Goal: Transaction & Acquisition: Book appointment/travel/reservation

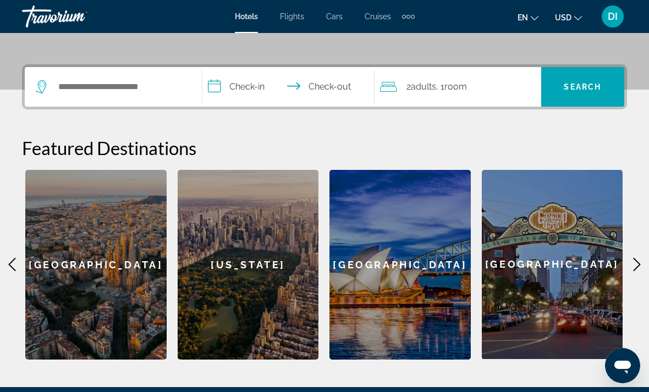
scroll to position [240, 0]
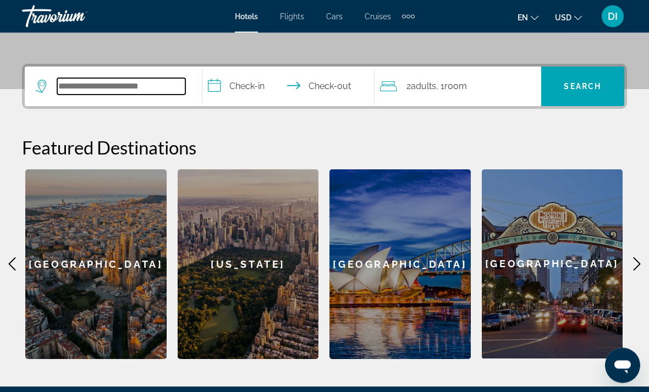
click at [150, 92] on input "Search hotel destination" at bounding box center [121, 87] width 128 height 17
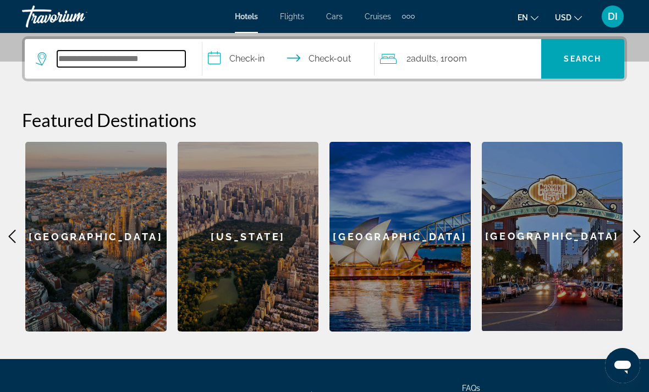
scroll to position [269, 0]
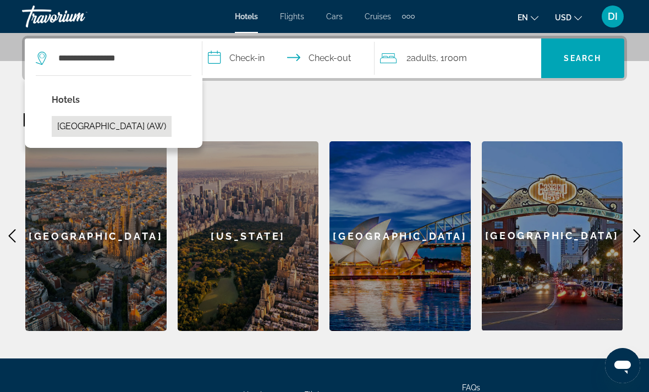
click at [139, 132] on button "[GEOGRAPHIC_DATA] (AW)" at bounding box center [112, 126] width 120 height 21
type input "**********"
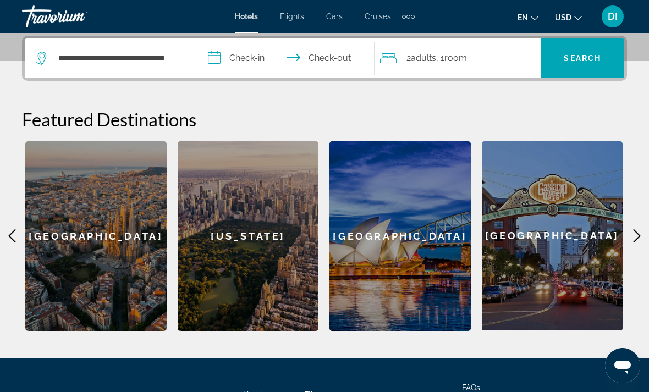
click at [238, 66] on input "**********" at bounding box center [291, 60] width 177 height 43
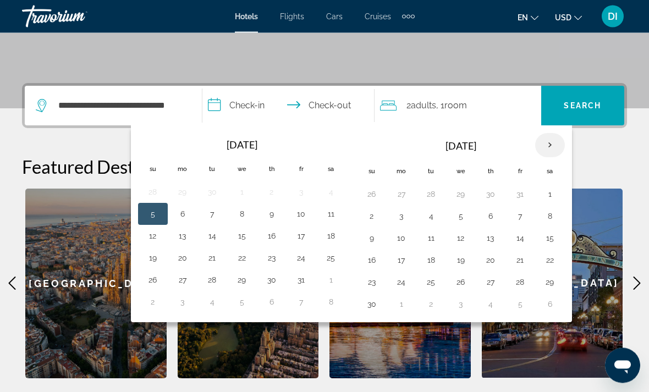
click at [551, 148] on th "Next month" at bounding box center [550, 146] width 30 height 24
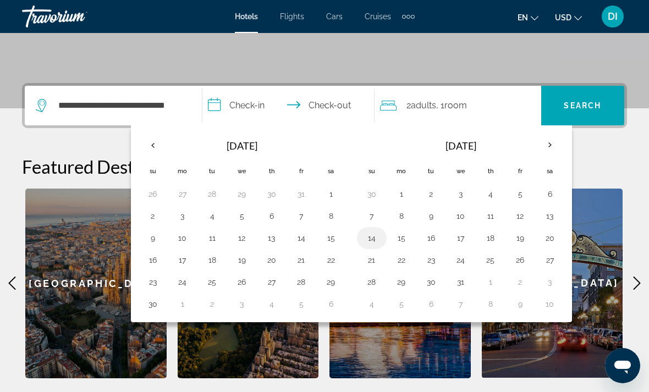
click at [373, 237] on button "14" at bounding box center [372, 238] width 18 height 15
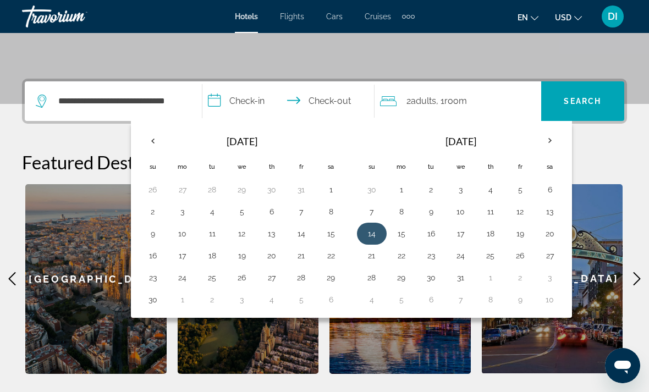
scroll to position [227, 0]
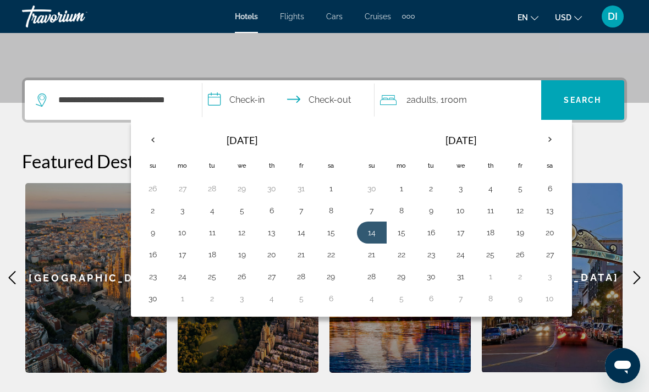
click at [322, 144] on th "Navigation placeholder" at bounding box center [331, 140] width 30 height 26
click at [334, 144] on th "Navigation placeholder" at bounding box center [331, 140] width 30 height 26
click at [546, 141] on th "Next month" at bounding box center [550, 140] width 30 height 24
click at [157, 258] on button "21" at bounding box center [153, 254] width 18 height 15
type input "**********"
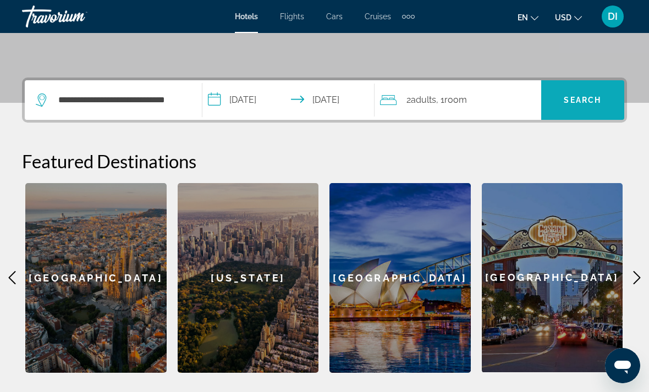
click at [598, 99] on span "Search" at bounding box center [582, 100] width 37 height 9
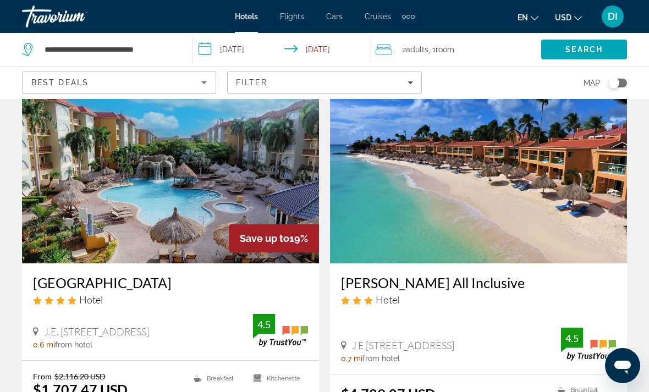
scroll to position [1285, 0]
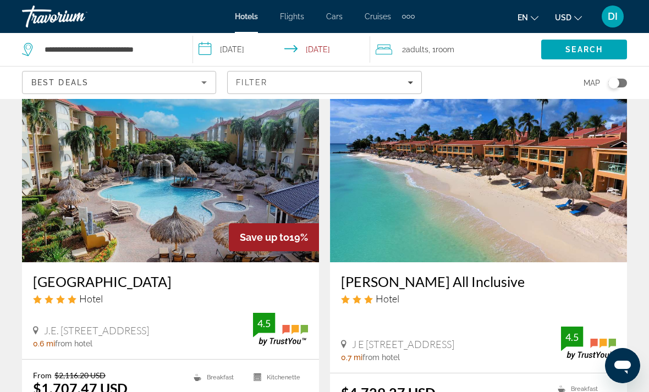
click at [211, 185] on img "Main content" at bounding box center [170, 174] width 297 height 176
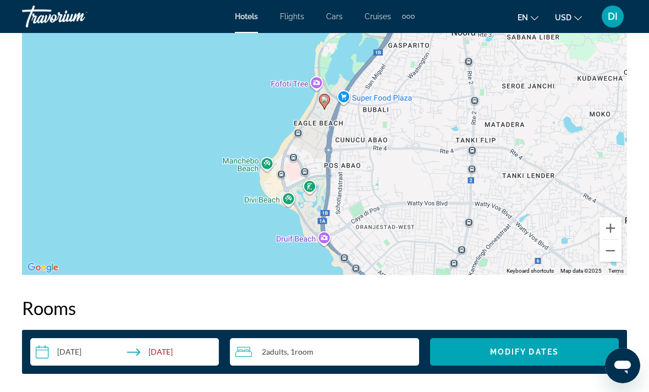
scroll to position [1431, 0]
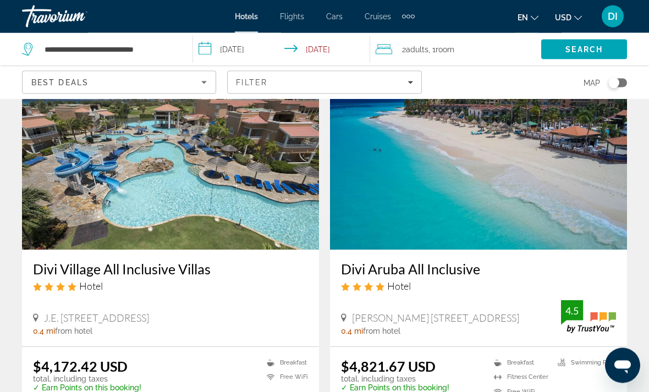
scroll to position [537, 0]
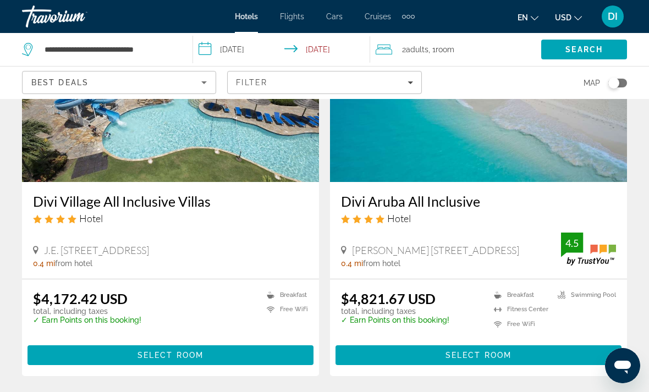
click at [178, 77] on div "Best Deals" at bounding box center [116, 82] width 170 height 13
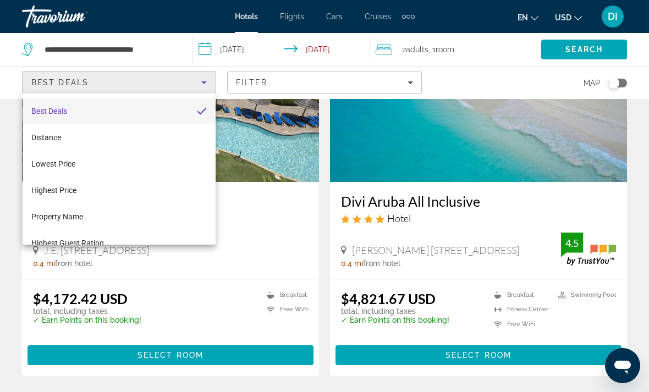
click at [291, 81] on div at bounding box center [324, 196] width 649 height 392
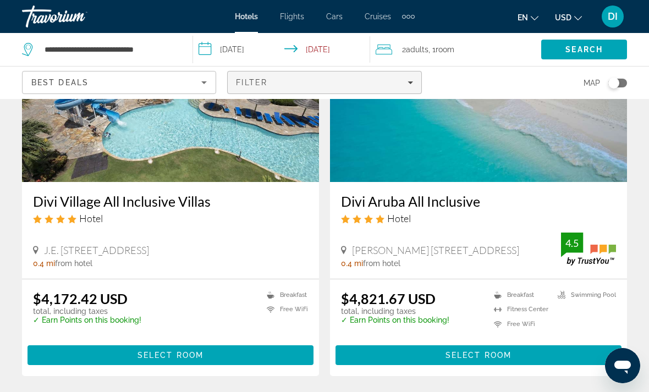
click at [307, 81] on div "Filter" at bounding box center [324, 82] width 177 height 9
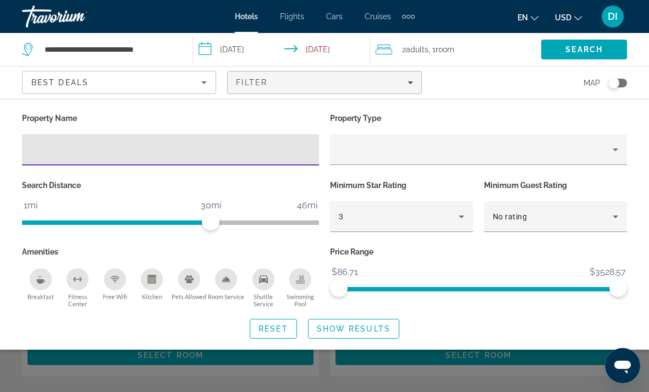
click at [192, 373] on div "Search widget" at bounding box center [324, 278] width 649 height 227
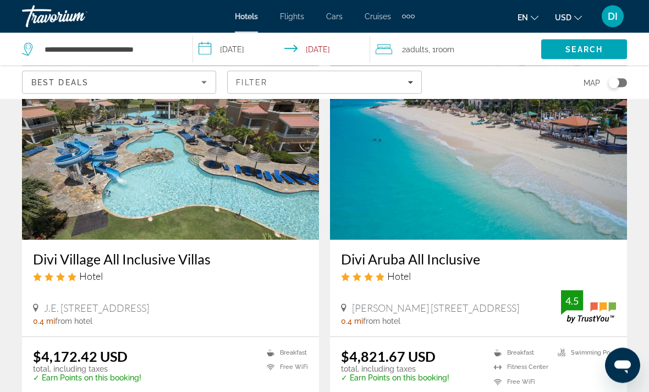
scroll to position [422, 0]
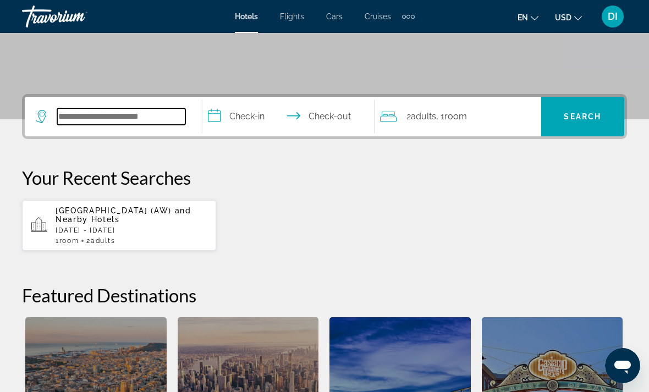
click at [87, 124] on input "Search hotel destination" at bounding box center [121, 116] width 128 height 17
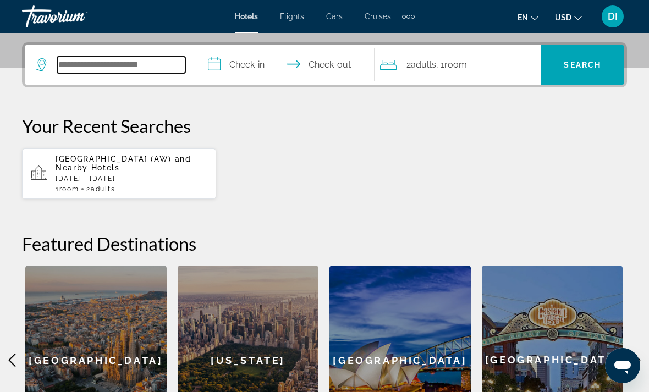
scroll to position [269, 0]
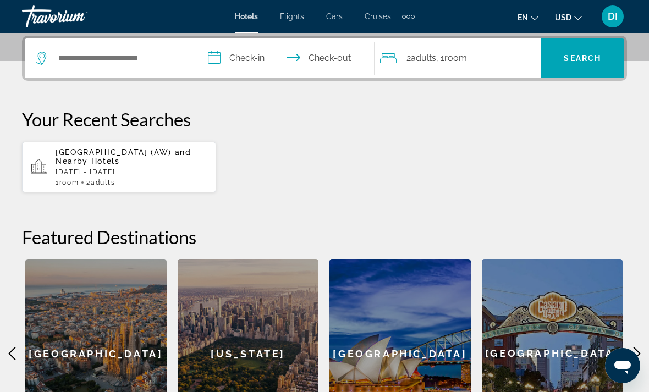
click at [157, 165] on span "and Nearby Hotels" at bounding box center [124, 157] width 136 height 18
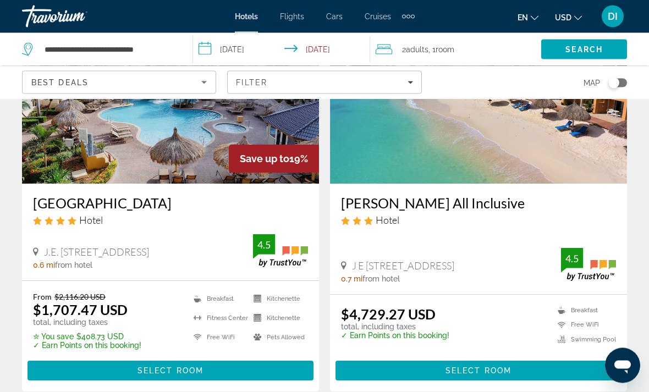
scroll to position [1364, 0]
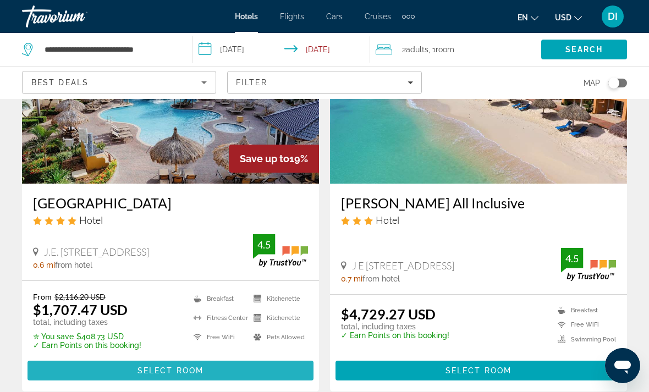
click at [198, 363] on span "Main content" at bounding box center [171, 371] width 286 height 26
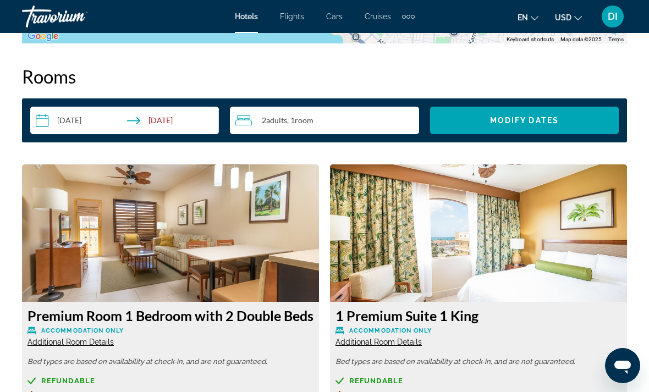
scroll to position [1838, 0]
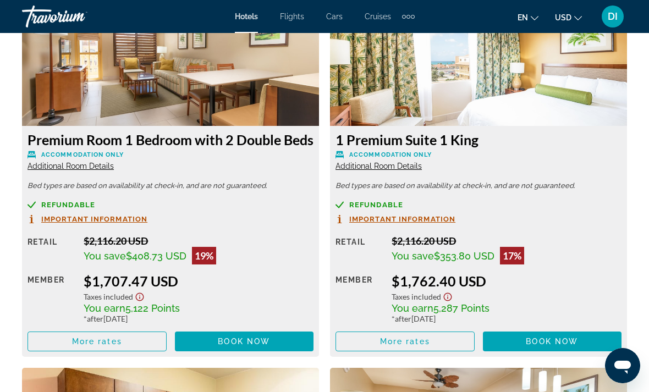
click at [446, 324] on div "* after December 22, 2025" at bounding box center [507, 318] width 230 height 9
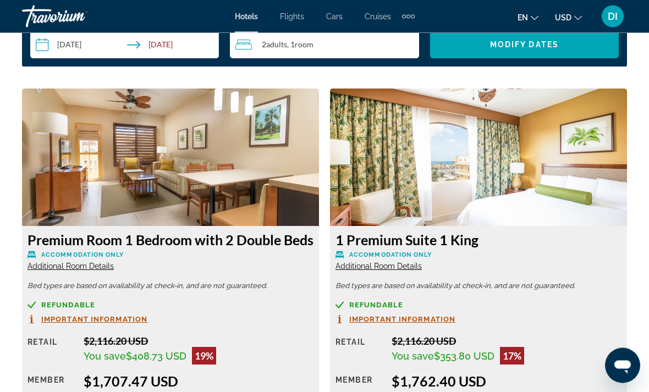
scroll to position [1740, 0]
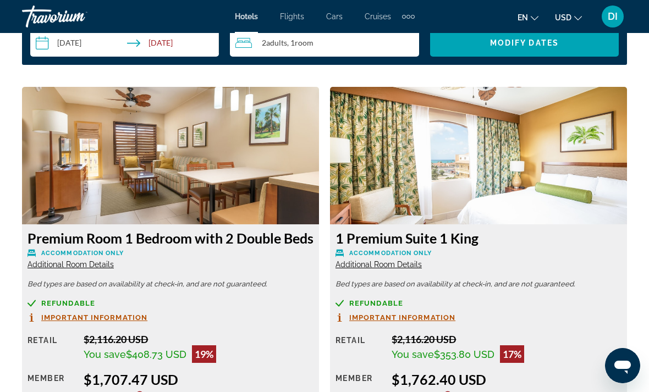
click at [300, 21] on span "Flights" at bounding box center [292, 16] width 24 height 9
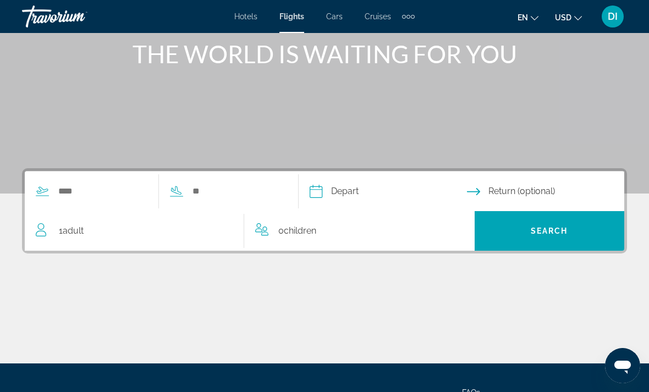
scroll to position [206, 0]
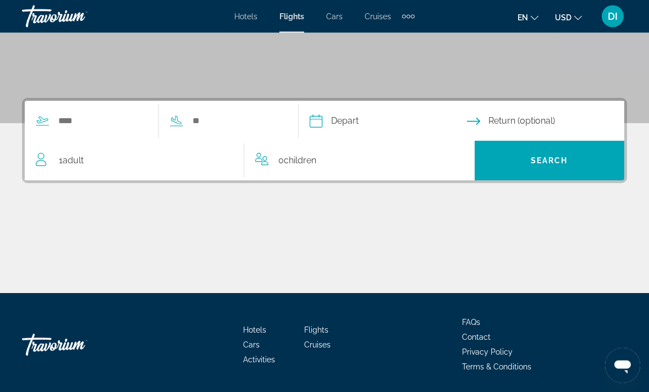
click at [172, 150] on div "1 Adult Adults" at bounding box center [140, 161] width 209 height 40
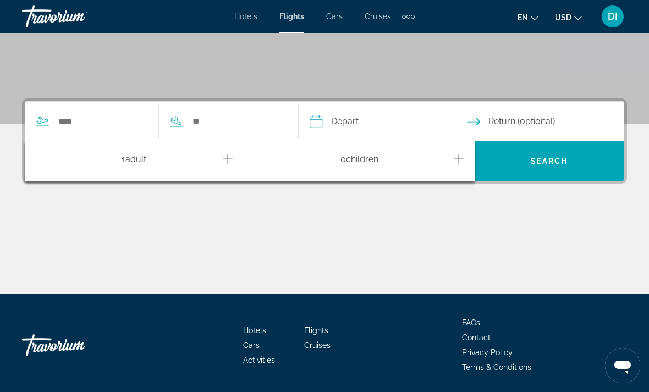
click at [210, 158] on div "1 Adult Adults" at bounding box center [140, 161] width 208 height 19
click at [232, 161] on icon "Increment adults" at bounding box center [228, 158] width 10 height 13
click at [359, 158] on span "Children" at bounding box center [362, 159] width 32 height 10
click at [464, 164] on button "Increment children" at bounding box center [459, 161] width 10 height 19
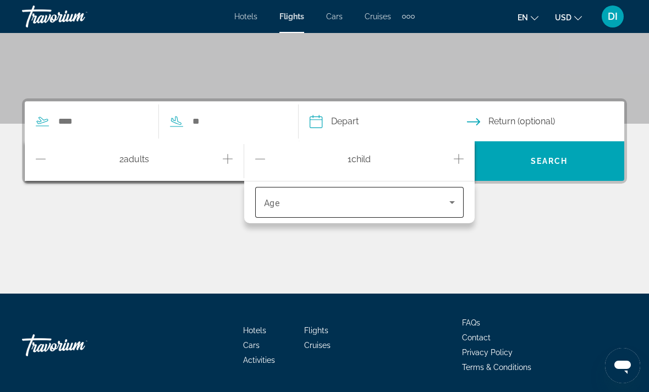
click at [357, 196] on span "Travelers: 2 adults, 1 child" at bounding box center [356, 202] width 185 height 13
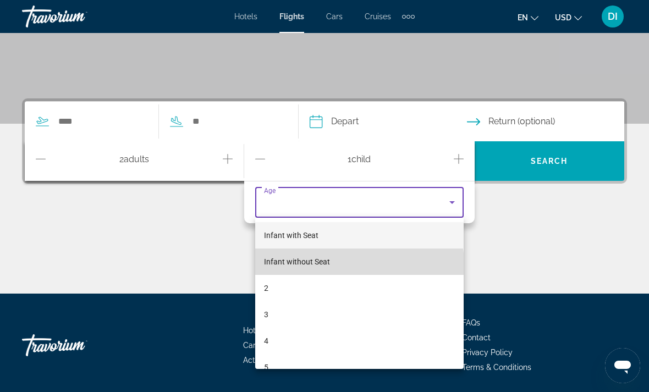
click at [341, 266] on mat-option "Infant without Seat" at bounding box center [359, 262] width 209 height 26
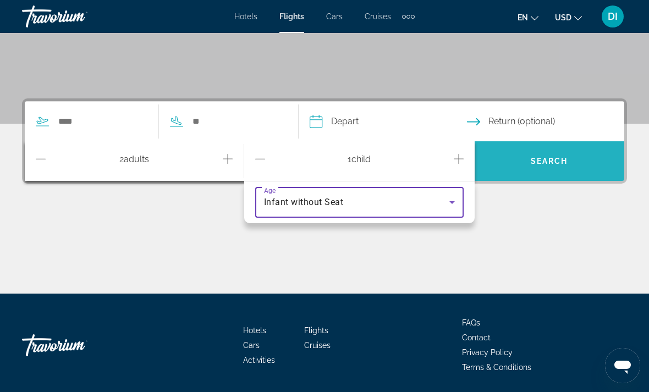
click at [515, 158] on span "Search" at bounding box center [550, 161] width 150 height 26
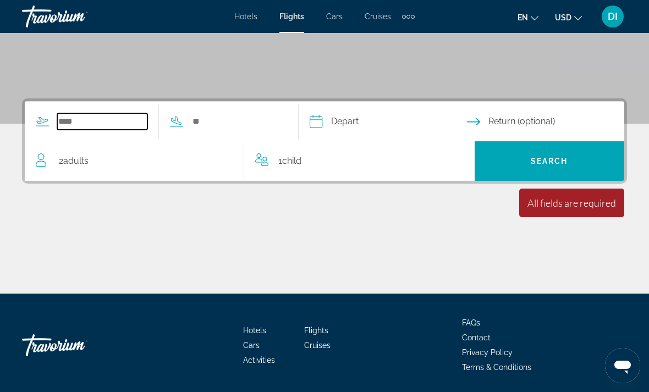
click at [124, 117] on input "Search widget" at bounding box center [102, 121] width 90 height 17
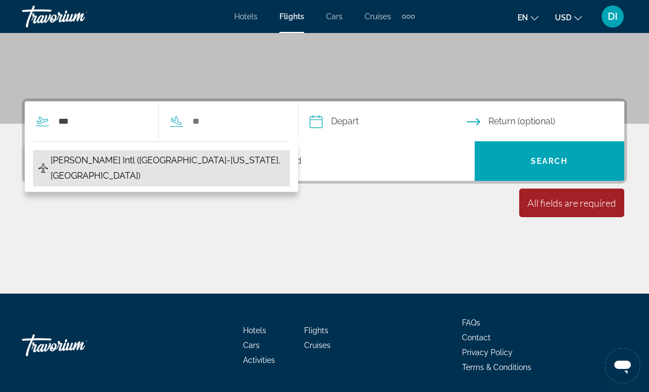
click at [224, 163] on button "John F Kennedy Intl (JFK-New York, US)" at bounding box center [161, 168] width 257 height 36
type input "**********"
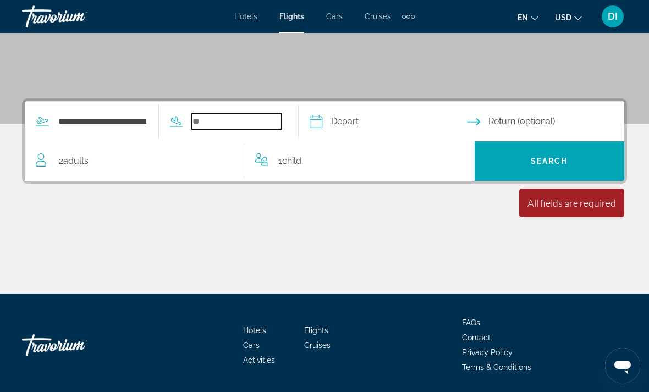
click at [265, 119] on input "Search widget" at bounding box center [237, 121] width 90 height 17
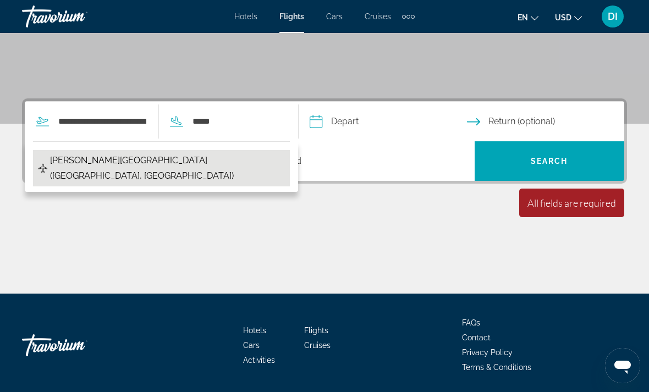
click at [273, 163] on button "Reina Beatrix Airport (AUA-Aruba, Aruba)" at bounding box center [161, 168] width 257 height 36
type input "**********"
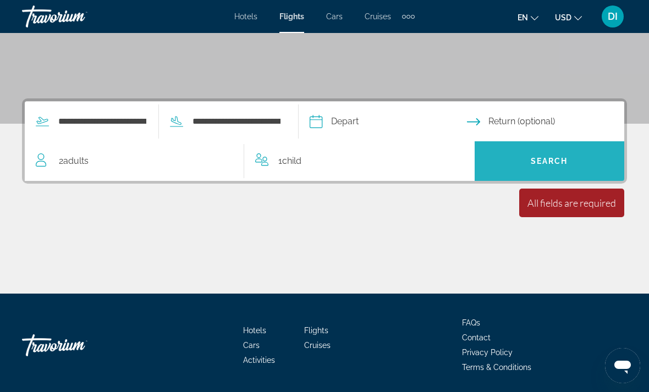
click at [527, 166] on span "Search" at bounding box center [550, 161] width 150 height 26
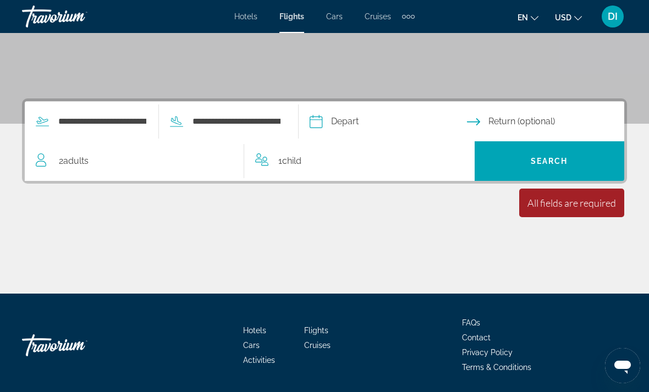
click at [408, 125] on input "Depart date" at bounding box center [388, 123] width 162 height 43
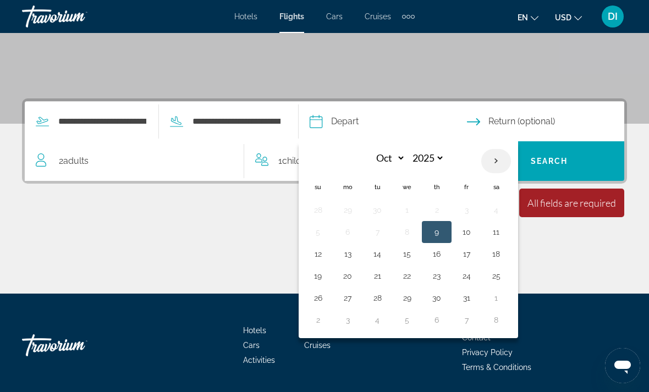
click at [511, 161] on th "Next month" at bounding box center [497, 161] width 30 height 24
click at [511, 163] on th "Next month" at bounding box center [497, 161] width 30 height 24
select select "**"
click at [327, 253] on button "14" at bounding box center [318, 254] width 18 height 15
type input "**********"
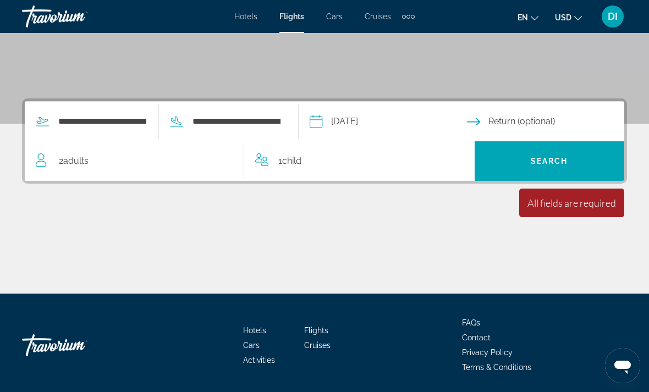
click at [563, 128] on input "Return date" at bounding box center [548, 123] width 162 height 43
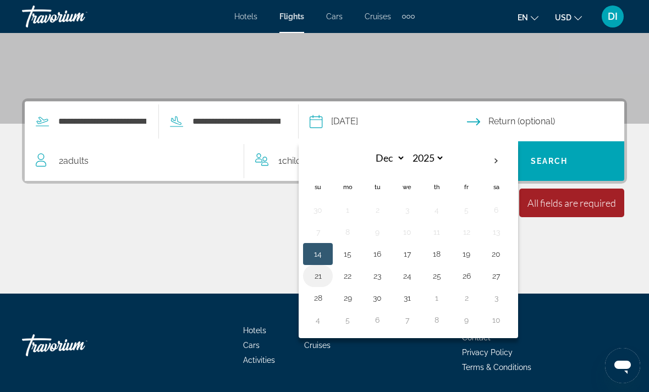
click at [327, 280] on button "21" at bounding box center [318, 276] width 18 height 15
type input "**********"
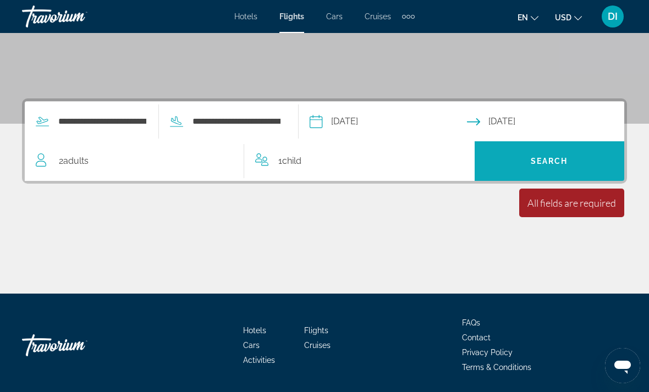
click at [537, 152] on span "Search" at bounding box center [550, 161] width 150 height 26
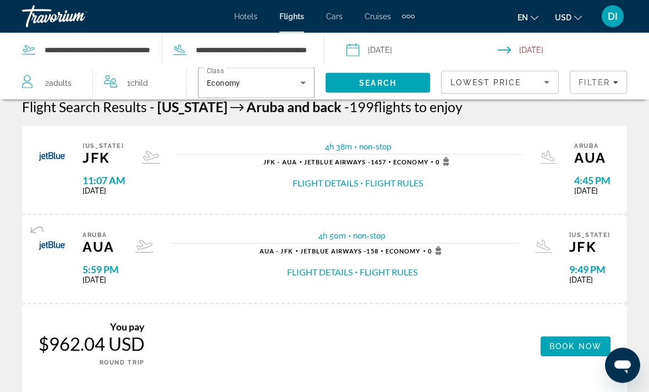
scroll to position [12, 0]
click at [238, 20] on span "Hotels" at bounding box center [245, 16] width 23 height 9
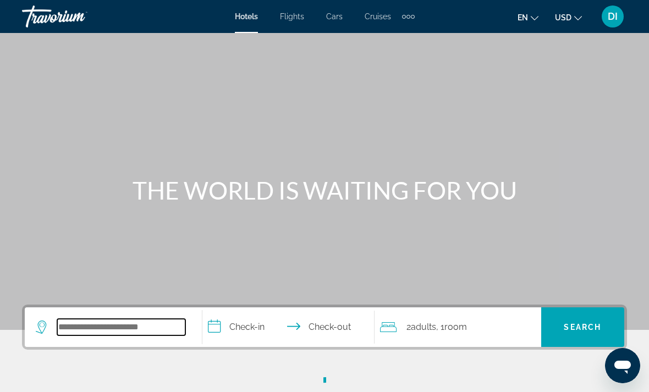
click at [163, 331] on input "Search hotel destination" at bounding box center [121, 327] width 128 height 17
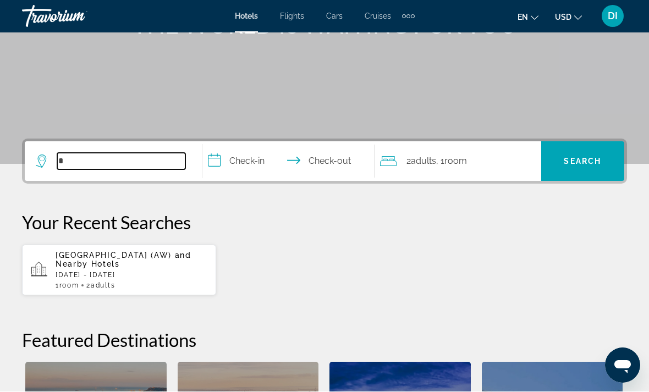
scroll to position [166, 0]
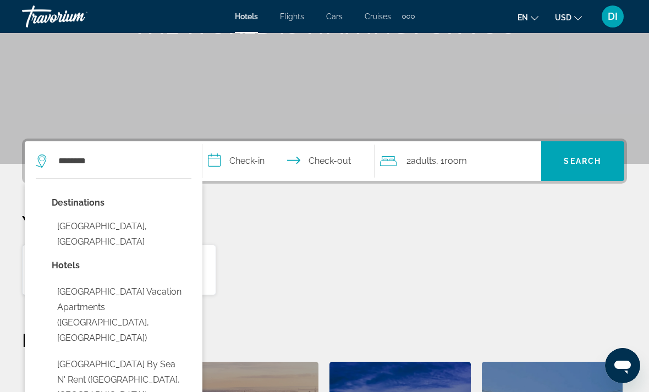
click at [198, 248] on div "Destinations Tel Aviv, Israel Hotels Tel Aviv Vacation Apartments (Tel Aviv, IL…" at bounding box center [114, 391] width 178 height 426
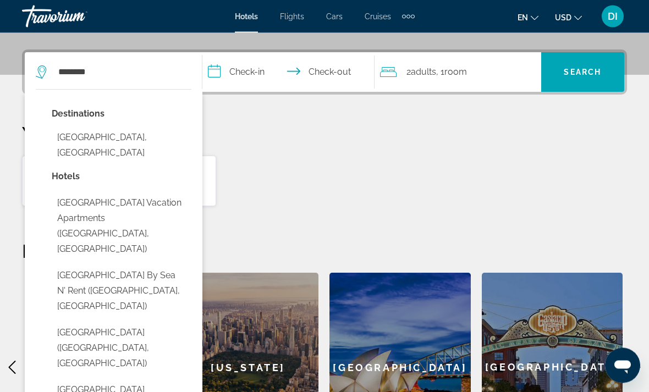
scroll to position [269, 0]
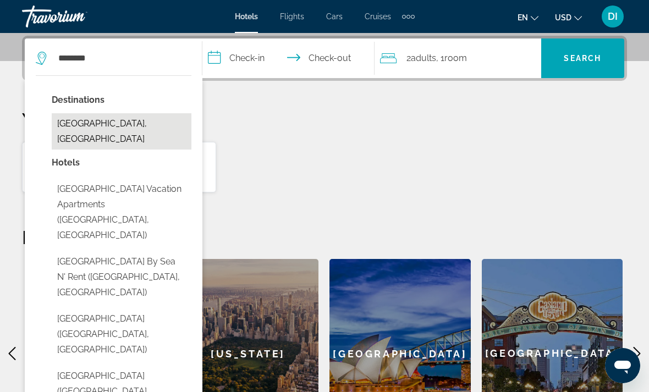
click at [157, 123] on button "Tel Aviv, Israel" at bounding box center [122, 131] width 140 height 36
type input "**********"
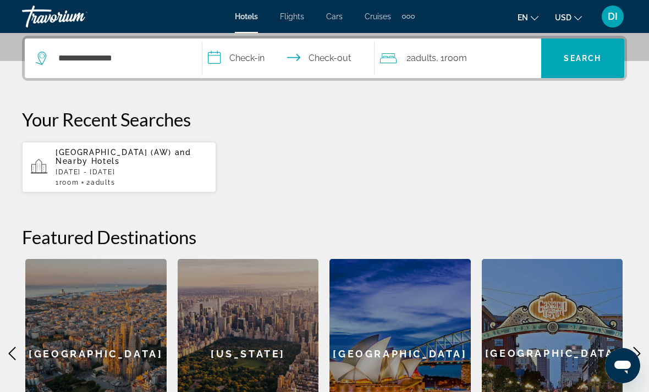
click at [255, 64] on input "**********" at bounding box center [291, 60] width 177 height 43
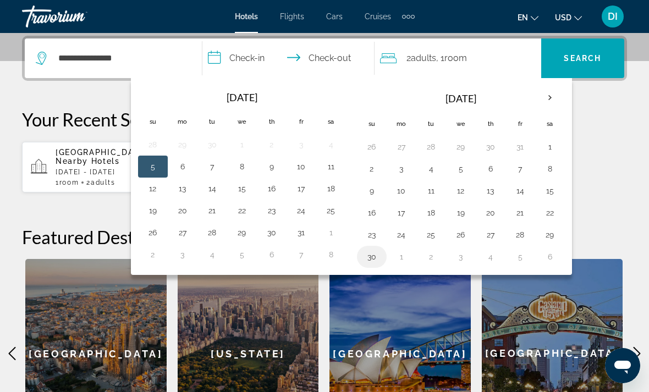
click at [373, 261] on button "30" at bounding box center [372, 256] width 18 height 15
click at [552, 103] on th "Next month" at bounding box center [550, 98] width 30 height 24
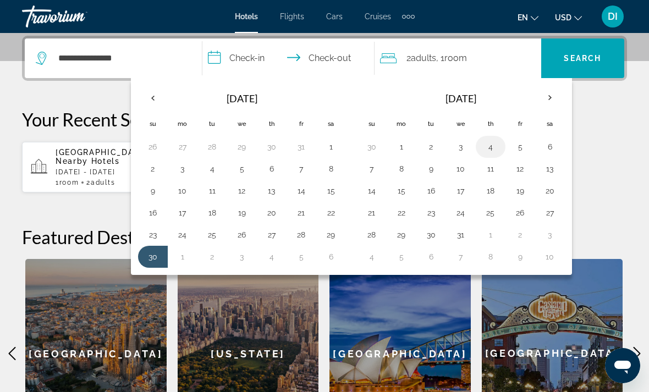
click at [493, 154] on button "4" at bounding box center [491, 146] width 18 height 15
type input "**********"
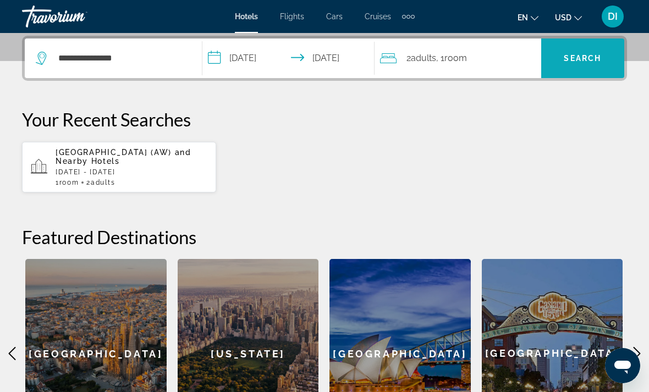
click at [591, 65] on span "Search" at bounding box center [582, 58] width 83 height 26
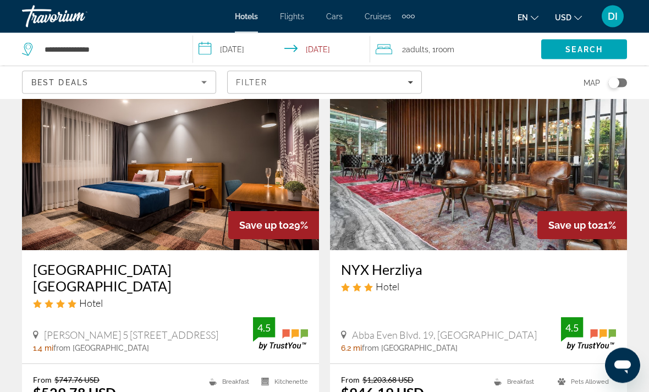
scroll to position [982, 0]
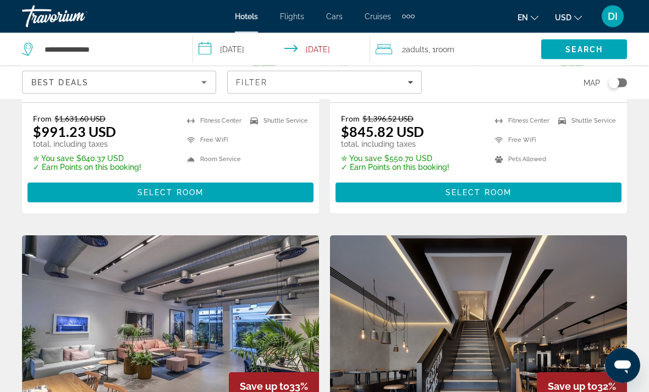
scroll to position [36, 0]
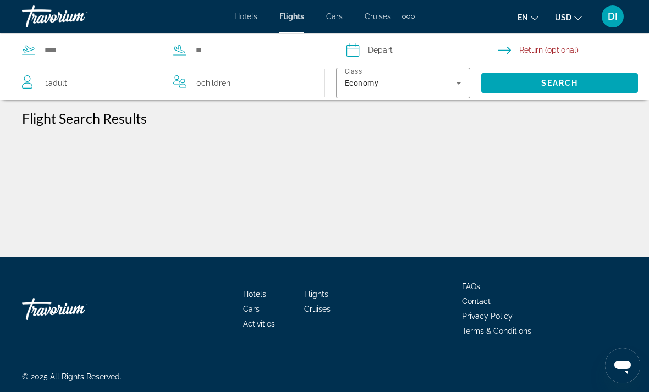
click at [236, 28] on div "Hotels Flights Cars Cruises Activities Hotels Flights Cars Cruises Activities e…" at bounding box center [324, 16] width 649 height 29
click at [244, 15] on span "Hotels" at bounding box center [245, 16] width 23 height 9
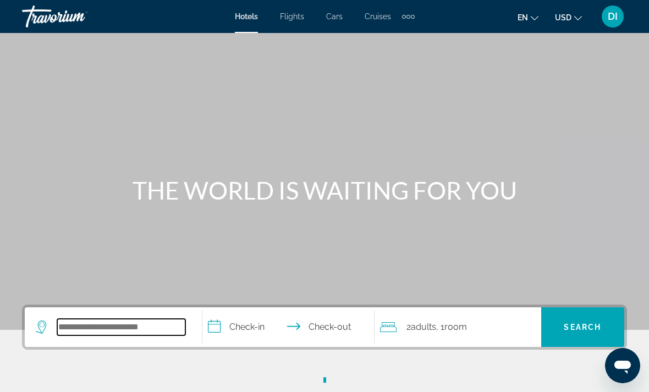
click at [87, 320] on input "Search hotel destination" at bounding box center [121, 327] width 128 height 17
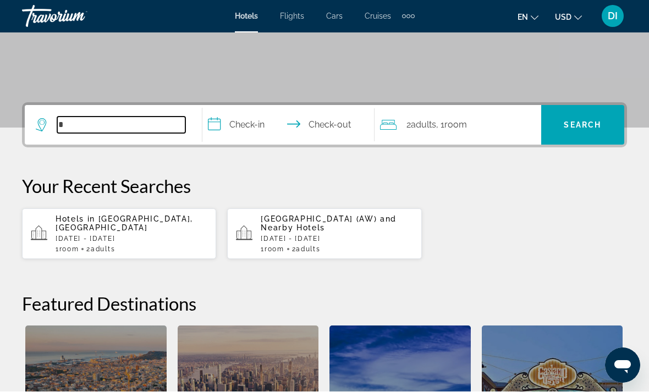
scroll to position [203, 0]
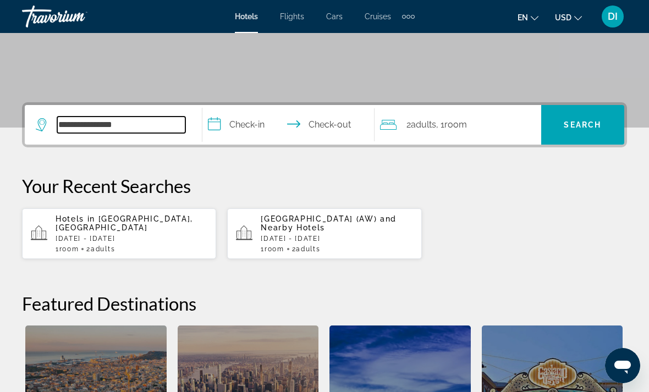
type input "**********"
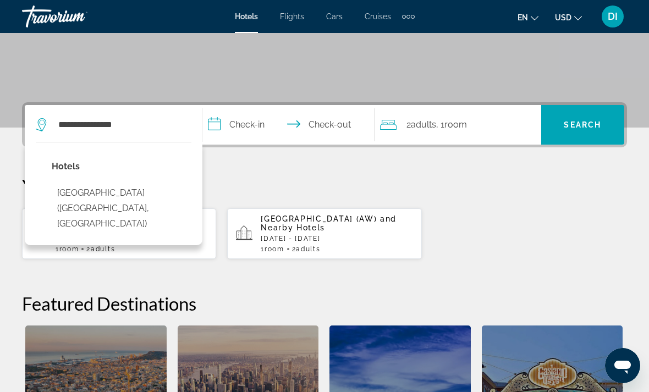
click at [171, 186] on div "Hotels Hilton Tel Aviv (Tel Aviv, IL)" at bounding box center [114, 193] width 178 height 103
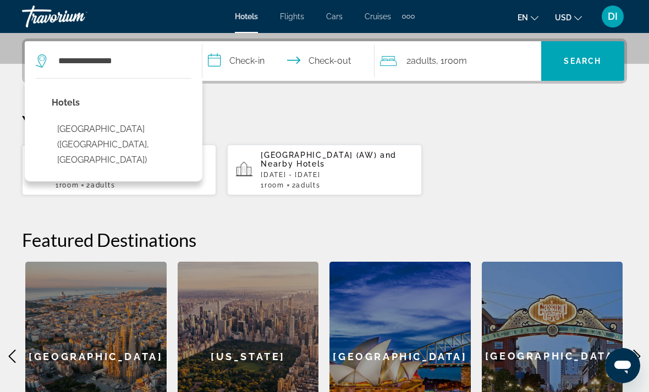
scroll to position [269, 0]
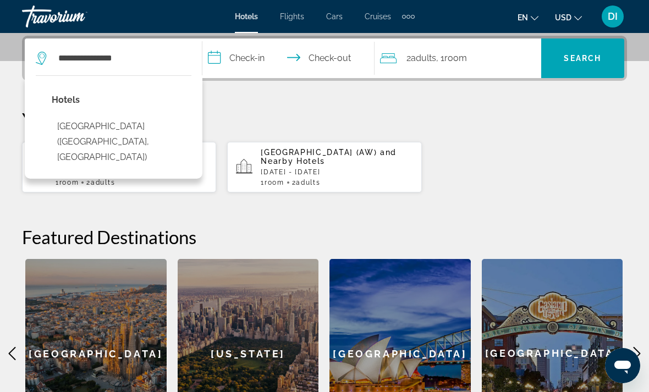
click at [254, 59] on input "**********" at bounding box center [291, 60] width 177 height 43
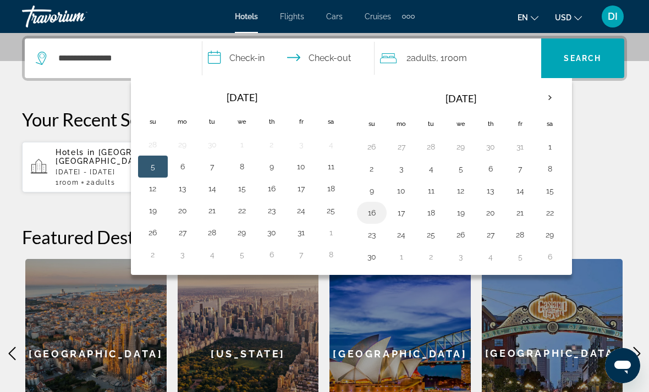
click at [375, 217] on button "16" at bounding box center [372, 212] width 18 height 15
click at [485, 217] on button "20" at bounding box center [491, 212] width 18 height 15
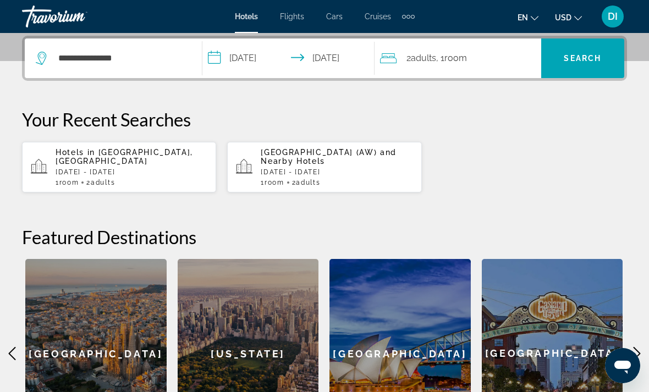
click at [359, 56] on input "**********" at bounding box center [291, 60] width 177 height 43
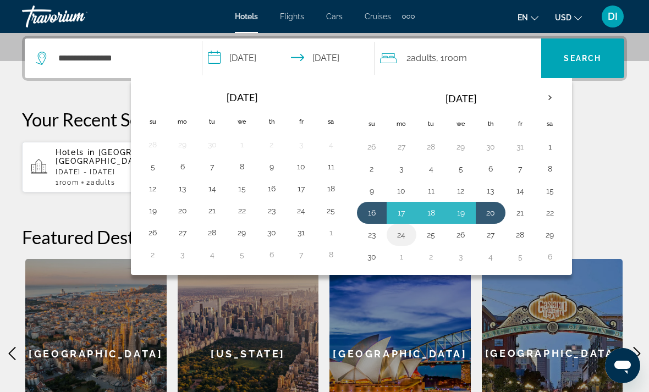
click at [401, 241] on button "24" at bounding box center [402, 234] width 18 height 15
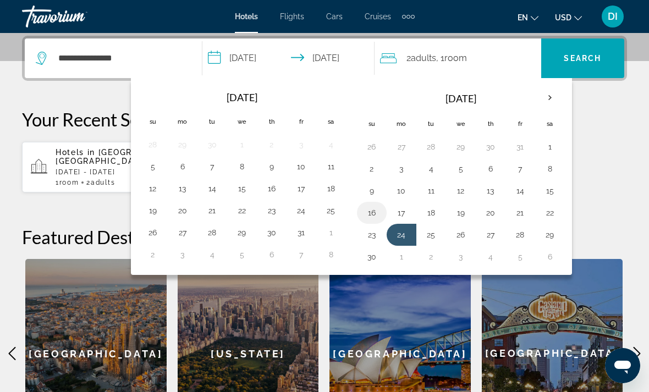
click at [380, 220] on button "16" at bounding box center [372, 212] width 18 height 15
type input "**********"
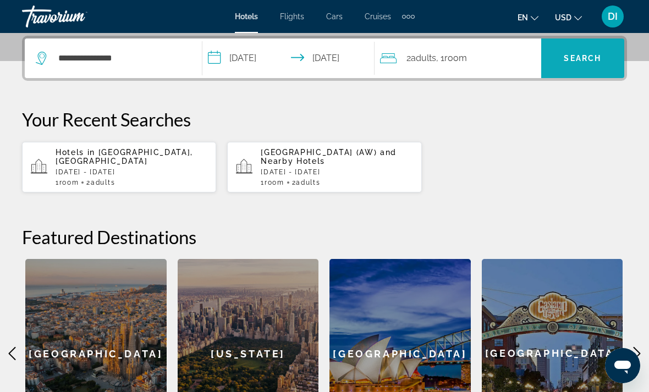
click at [603, 50] on span "Search" at bounding box center [582, 58] width 83 height 26
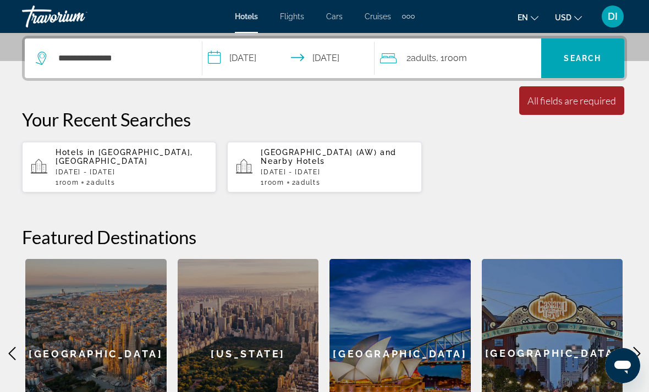
click at [557, 112] on div "Minimum length of stay is 1 day All fields are required Children ages are requi…" at bounding box center [571, 100] width 105 height 29
click at [574, 63] on span "Search" at bounding box center [582, 58] width 83 height 26
click at [570, 70] on span "Search" at bounding box center [582, 58] width 83 height 26
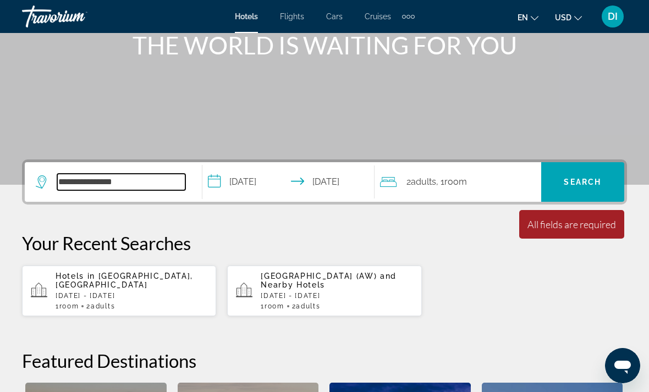
click at [157, 182] on input "**********" at bounding box center [121, 182] width 128 height 17
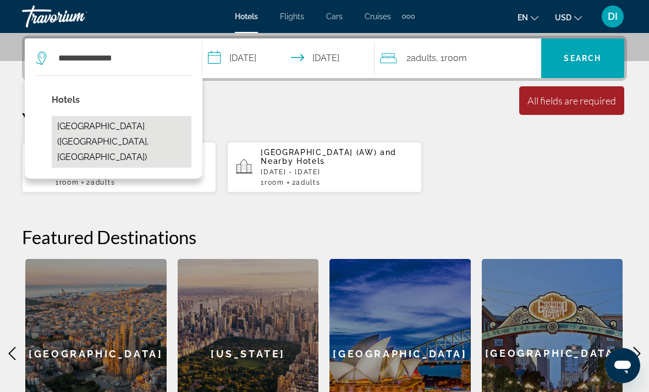
click at [155, 129] on button "Hilton Tel Aviv (Tel Aviv, IL)" at bounding box center [122, 142] width 140 height 52
type input "**********"
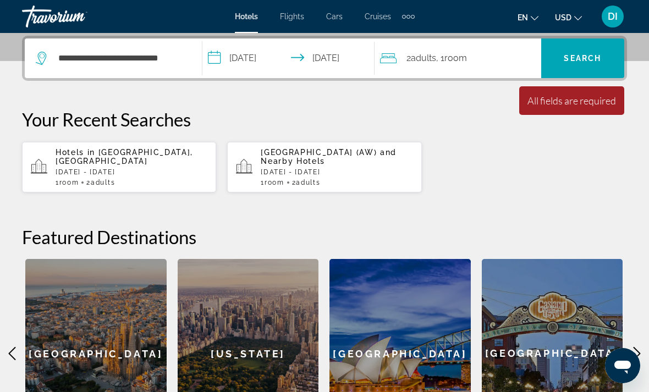
click at [551, 93] on div "Minimum length of stay is 1 day All fields are required Children ages are requi…" at bounding box center [571, 100] width 105 height 29
click at [585, 60] on span "Search" at bounding box center [582, 58] width 37 height 9
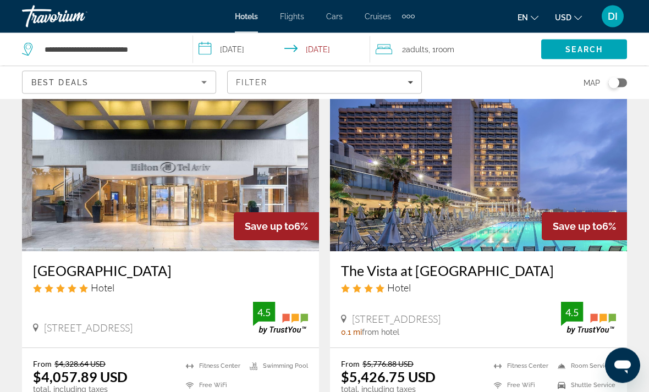
scroll to position [57, 0]
